Goal: Find specific page/section: Find specific page/section

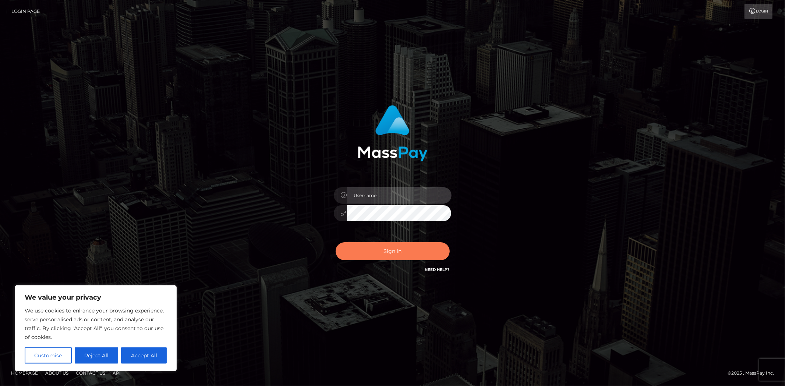
type input "MJSamelo"
click at [396, 250] on button "Sign in" at bounding box center [393, 251] width 114 height 18
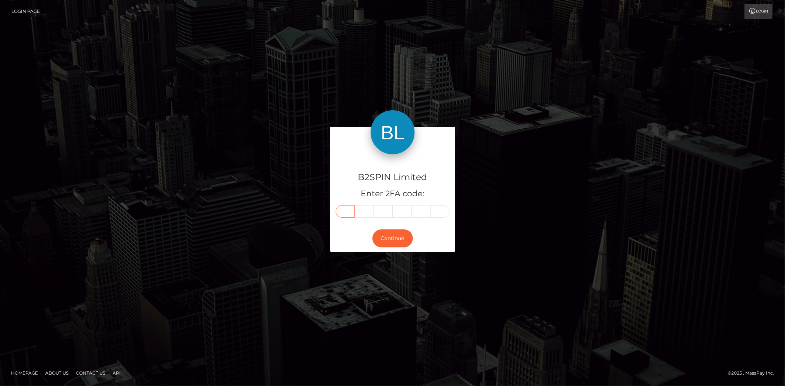
click at [351, 213] on input "text" at bounding box center [345, 211] width 19 height 13
type input "4"
type input "7"
type input "3"
type input "2"
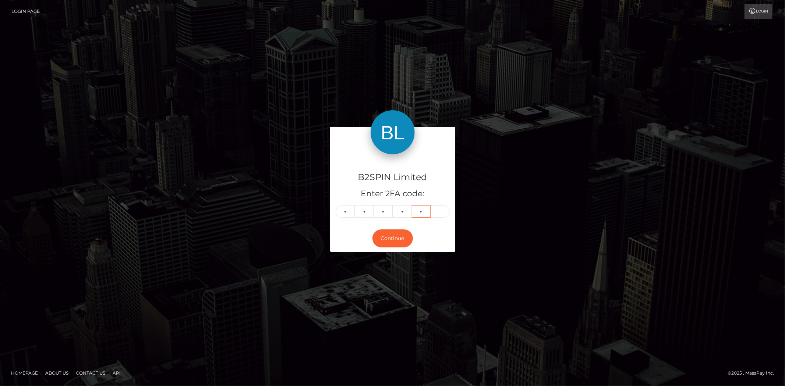
type input "7"
type input "2"
click at [399, 237] on button "Continue" at bounding box center [392, 239] width 40 height 18
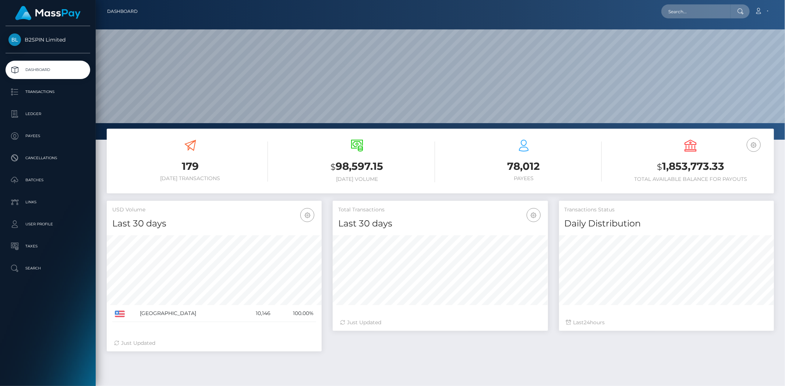
scroll to position [130, 215]
click at [722, 12] on input "text" at bounding box center [695, 11] width 69 height 14
paste input "3337891"
click at [706, 10] on input "3337891" at bounding box center [695, 11] width 69 height 14
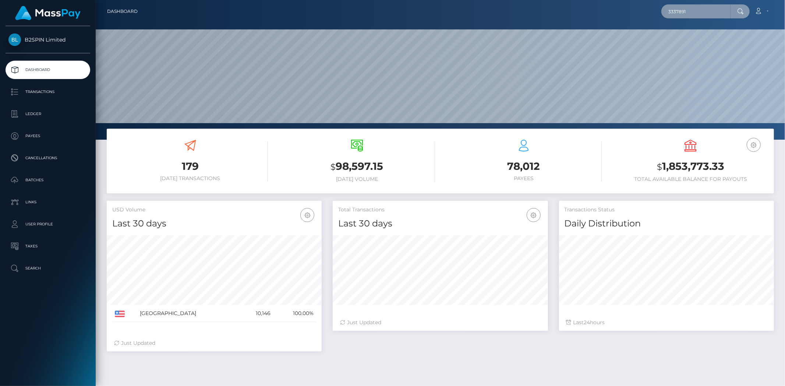
click at [706, 10] on input "3337891" at bounding box center [695, 11] width 69 height 14
paste input "17bc03f0-44e8-4886-a333-7e65980f7fa8"
click at [720, 9] on input "17bc03f0-44e8-4886-a333-7e65980f7fa8" at bounding box center [695, 11] width 69 height 14
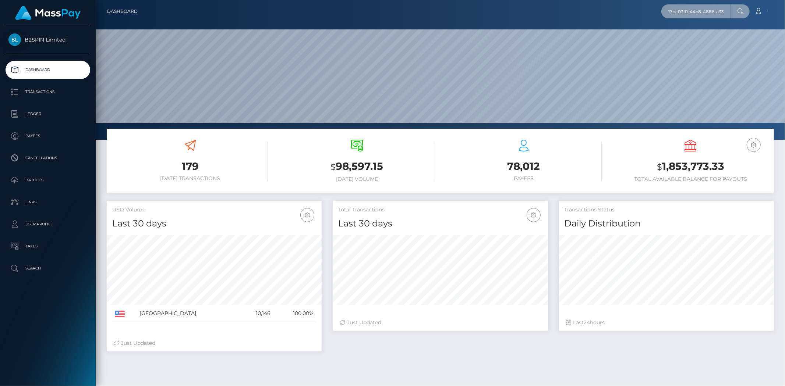
click at [720, 9] on input "17bc03f0-44e8-4886-a333-7e65980f7fa8" at bounding box center [695, 11] width 69 height 14
paste input "2055185063"
type input "2055185063"
click at [693, 38] on link "CHENG YANG" at bounding box center [690, 38] width 59 height 14
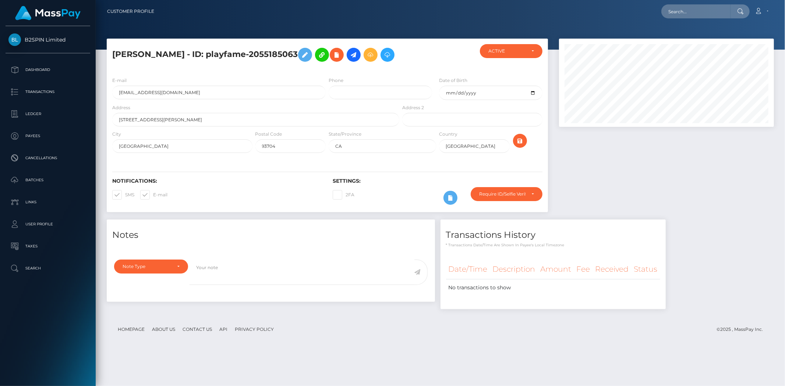
scroll to position [88, 215]
